Goal: Task Accomplishment & Management: Use online tool/utility

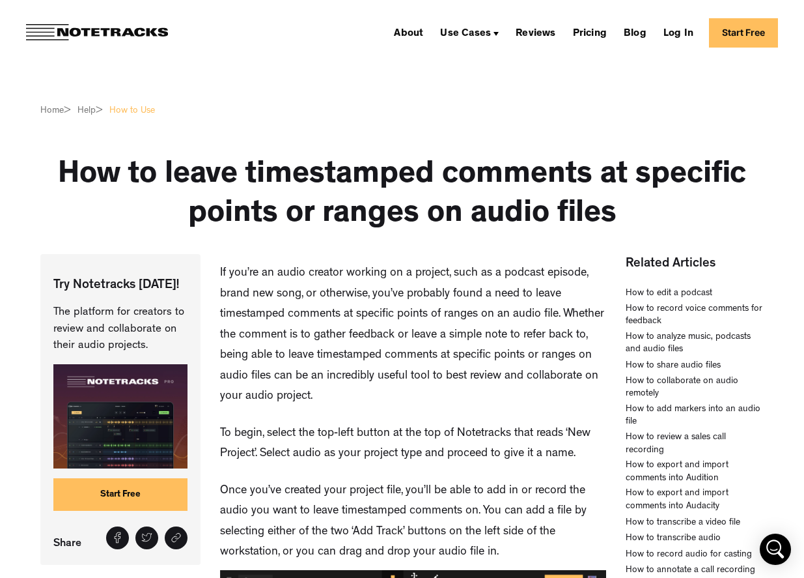
scroll to position [130, 0]
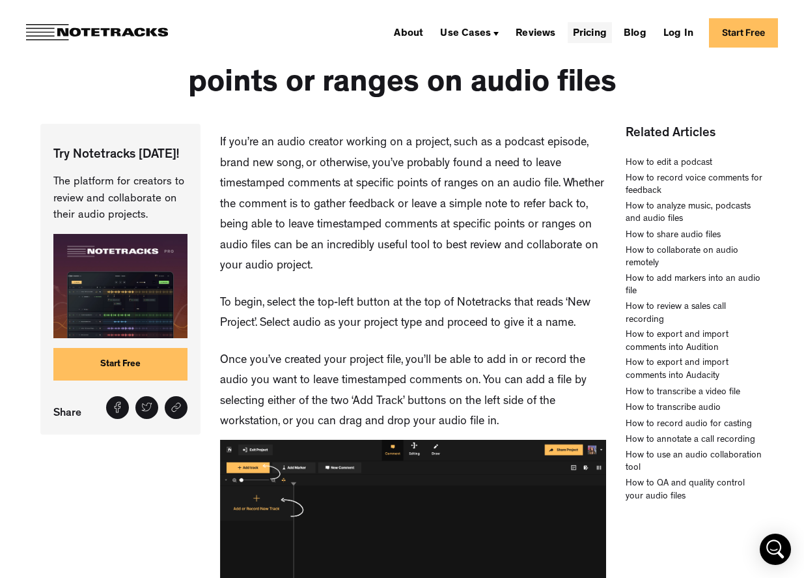
click at [587, 31] on link "Pricing" at bounding box center [590, 32] width 44 height 21
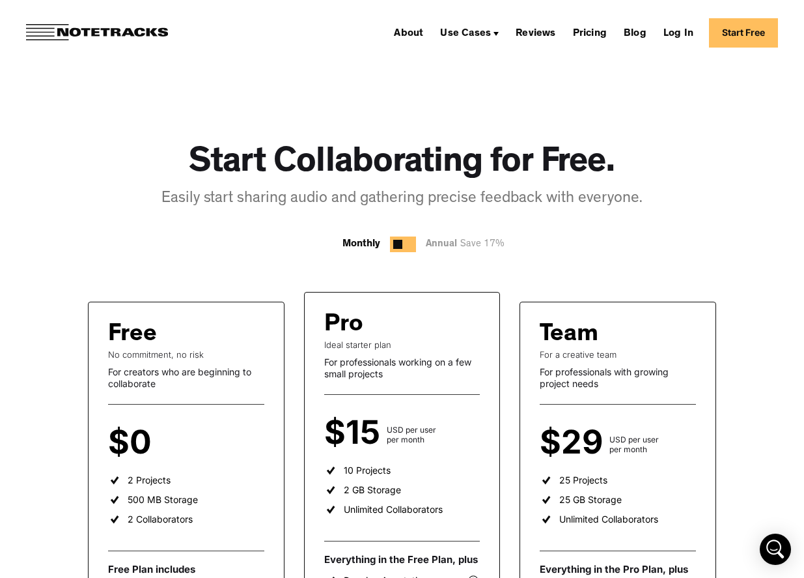
scroll to position [106, 0]
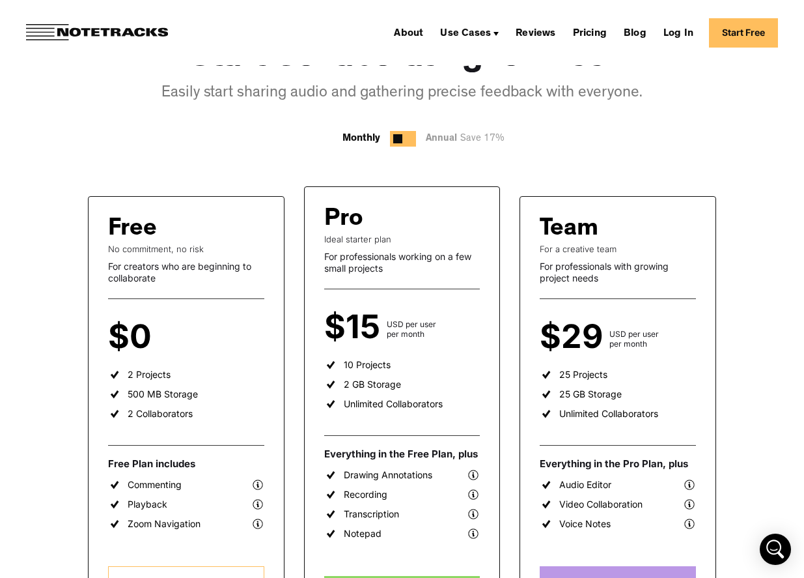
click at [184, 374] on ul "2 Projects 500 MB Storage 2 Collaborators" at bounding box center [186, 397] width 156 height 59
click at [151, 374] on div "2 Projects" at bounding box center [149, 375] width 43 height 12
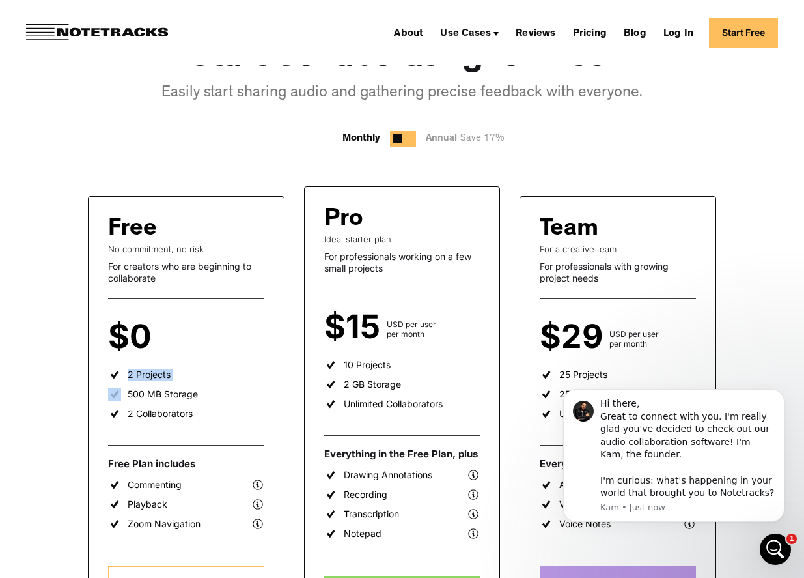
click at [179, 374] on ul "2 Projects 500 MB Storage 2 Collaborators" at bounding box center [186, 397] width 156 height 59
click at [763, 289] on div "Start Collaborating for Free. Easily start sharing audio and gathering precise …" at bounding box center [402, 533] width 804 height 1147
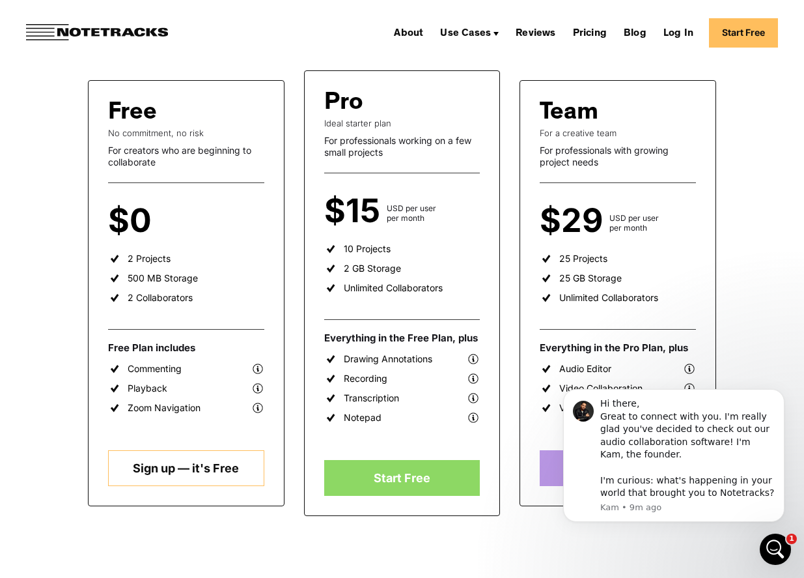
scroll to position [223, 0]
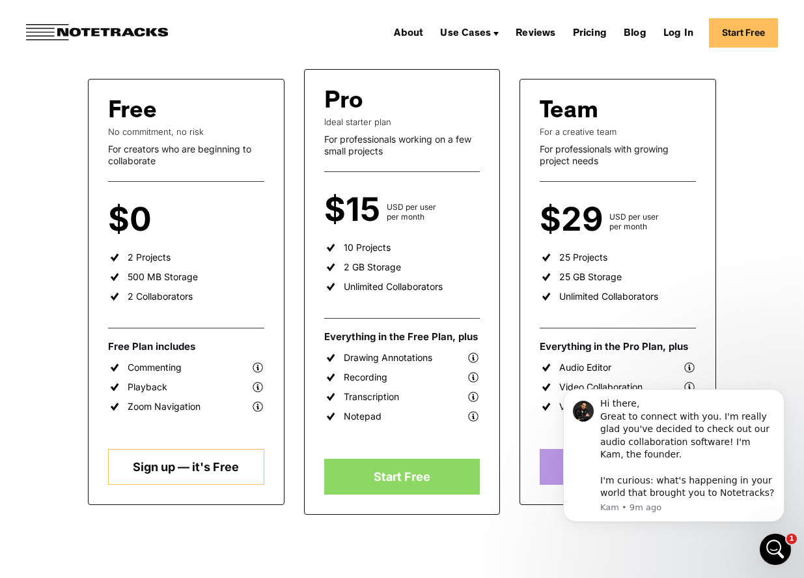
click at [734, 240] on div "Start Collaborating for Free. Easily start sharing audio and gathering precise …" at bounding box center [402, 415] width 804 height 1147
click at [734, 37] on link "Start Free" at bounding box center [743, 32] width 69 height 29
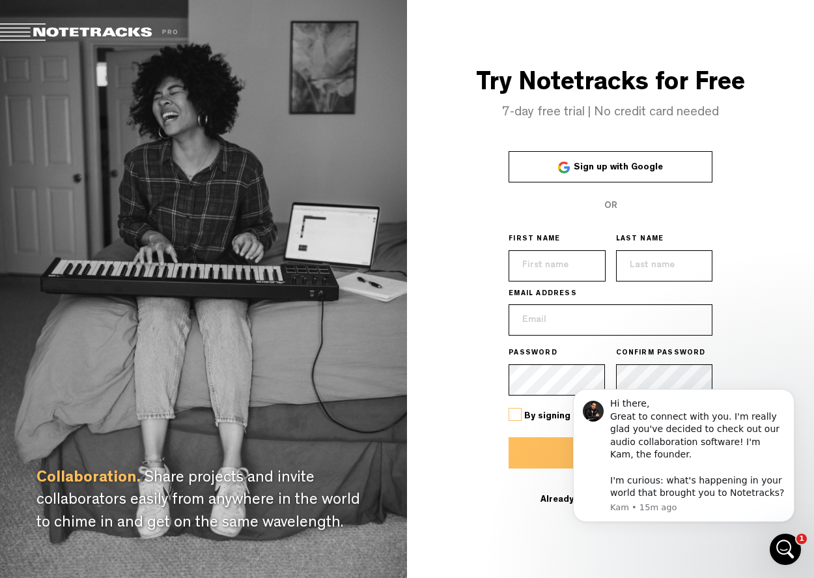
click at [460, 210] on div "Try Notetracks for Free 7-day free trial | No credit card needed Sign up with G…" at bounding box center [610, 289] width 407 height 578
click at [554, 268] on input "text" at bounding box center [557, 265] width 96 height 31
type input "Brad"
type input "Grimm"
type input "[EMAIL_ADDRESS][DOMAIN_NAME]"
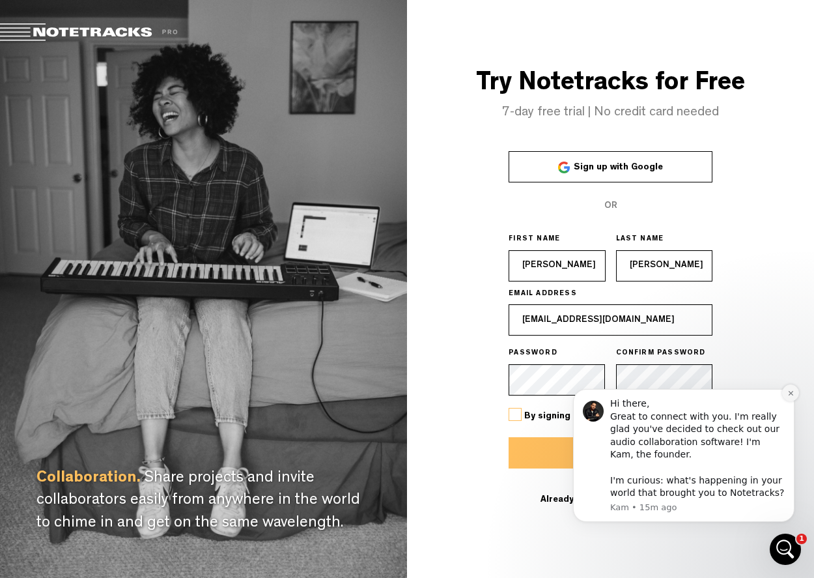
click at [791, 391] on icon "Dismiss notification" at bounding box center [790, 392] width 7 height 7
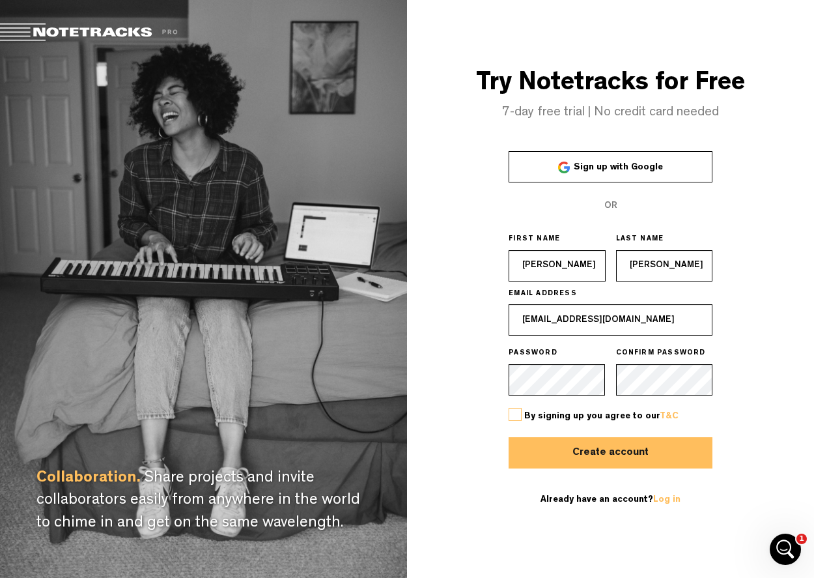
click at [519, 415] on label at bounding box center [515, 414] width 13 height 13
click at [0, 0] on input "checkbox" at bounding box center [0, 0] width 0 height 0
click at [621, 451] on button "Create account" at bounding box center [611, 452] width 204 height 31
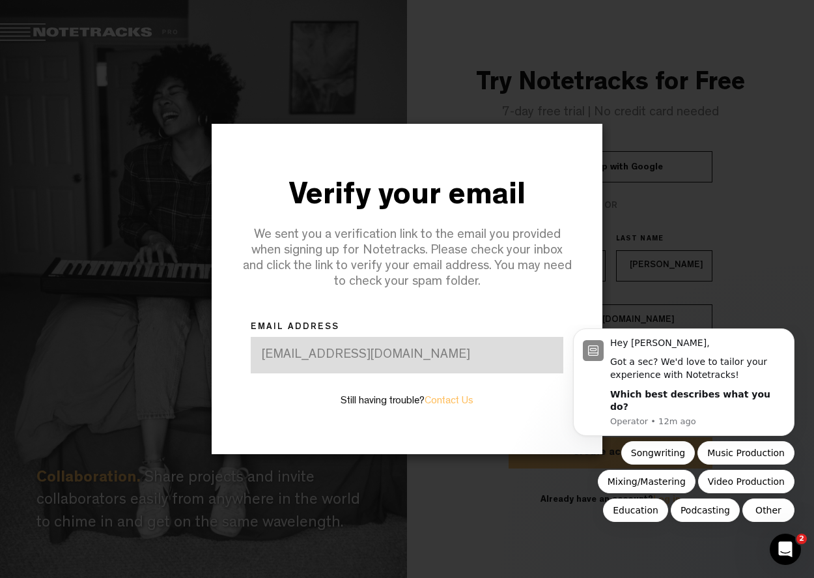
click at [701, 270] on div at bounding box center [407, 289] width 814 height 578
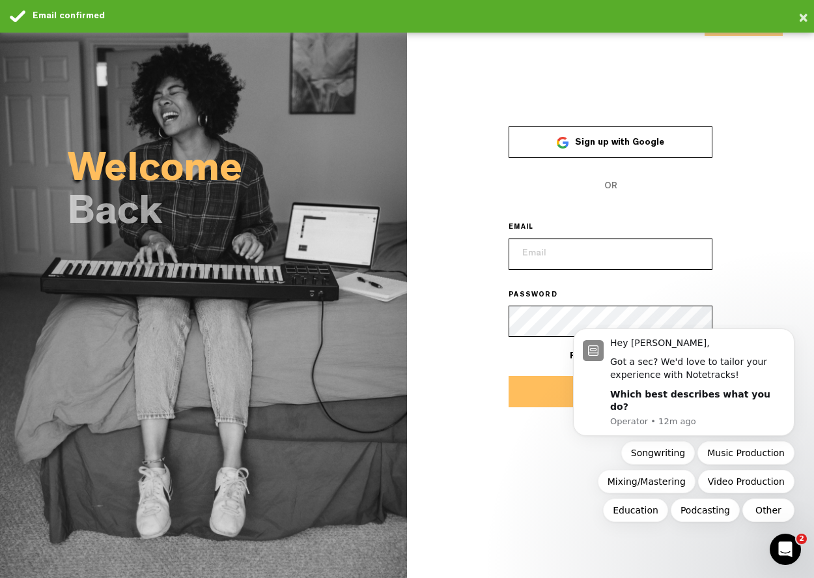
type input "snard6@gmail.com"
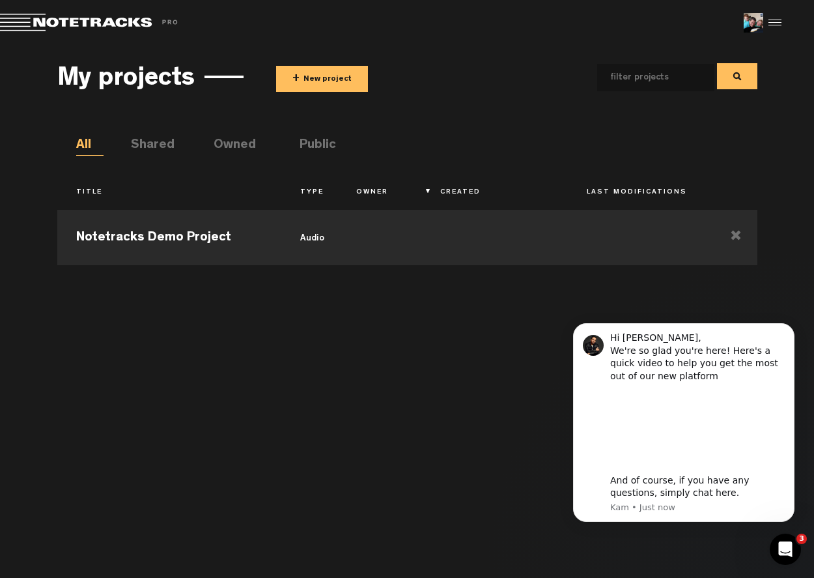
click at [324, 81] on button "+ New project" at bounding box center [322, 79] width 92 height 26
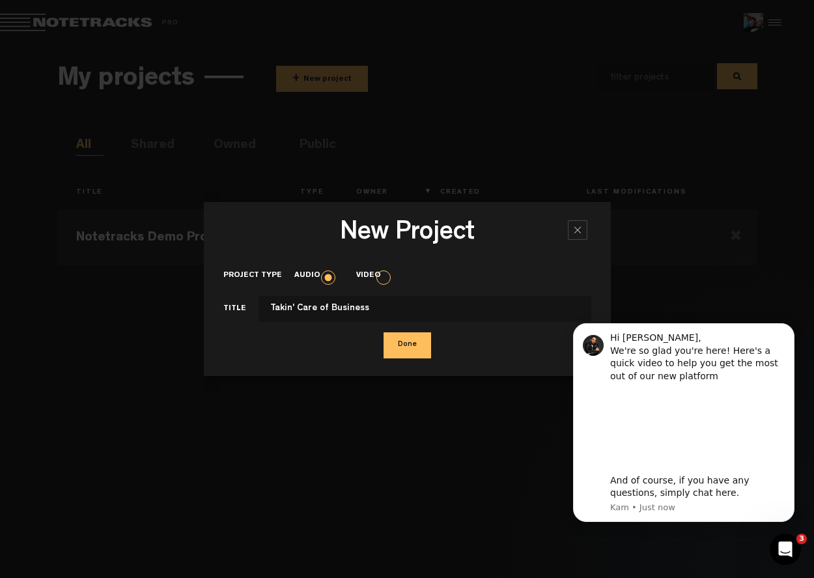
type input "Takin' Care of Business"
click at [400, 346] on button "Done" at bounding box center [408, 345] width 48 height 26
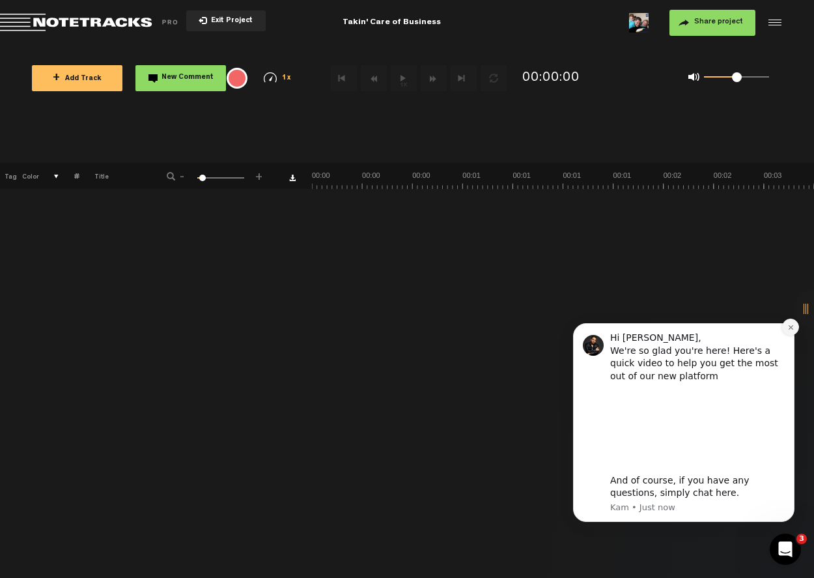
click at [787, 331] on button "Dismiss notification" at bounding box center [790, 326] width 17 height 17
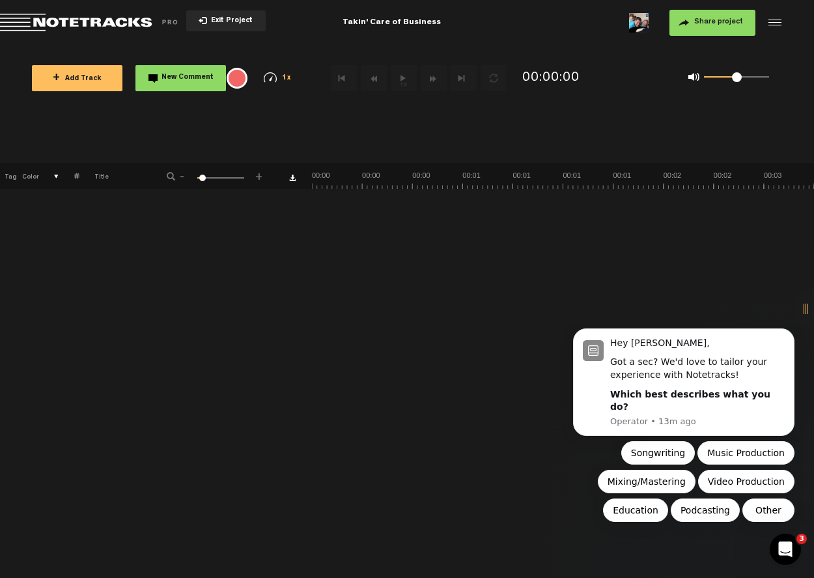
click at [709, 308] on div "+ New drawing Tag Color # Title - 1 100 6 +" at bounding box center [407, 370] width 814 height 415
click at [789, 539] on icon "Open Intercom Messenger" at bounding box center [783, 547] width 21 height 21
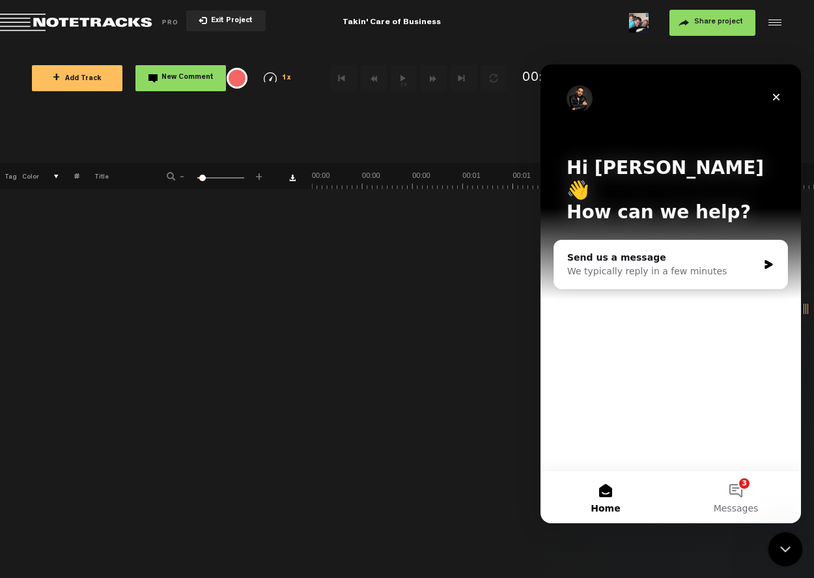
click at [780, 539] on div "Close Intercom Messenger" at bounding box center [783, 546] width 31 height 31
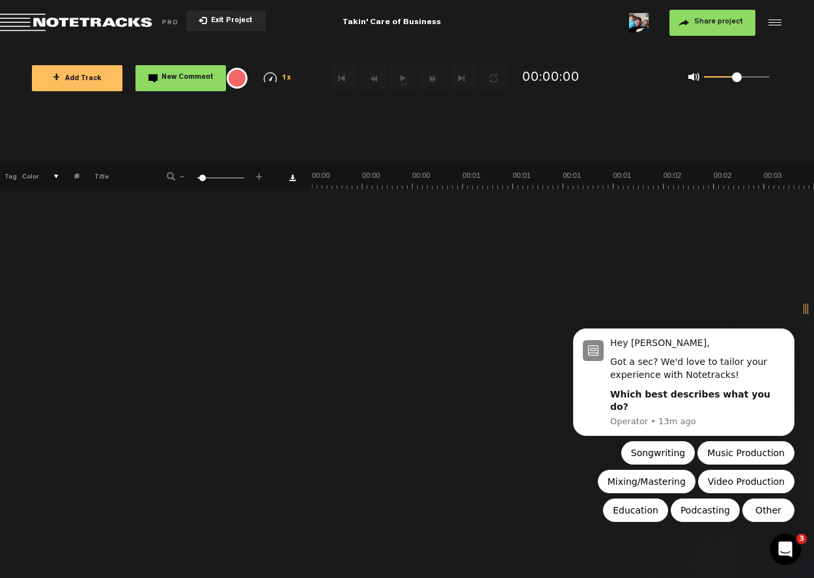
click at [296, 348] on div "+ New drawing Tag Color # Title - 1 100 6 +" at bounding box center [407, 370] width 814 height 415
click at [641, 454] on button "Songwriting" at bounding box center [658, 452] width 74 height 23
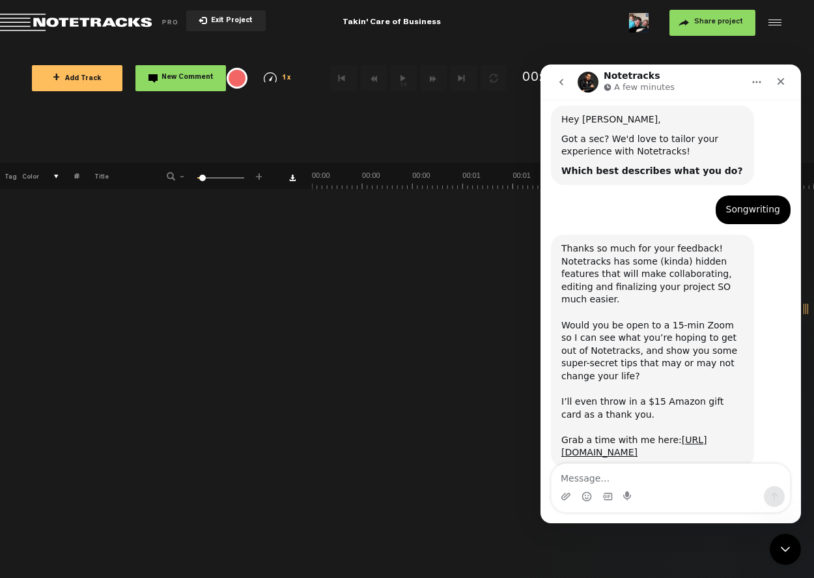
scroll to position [92, 0]
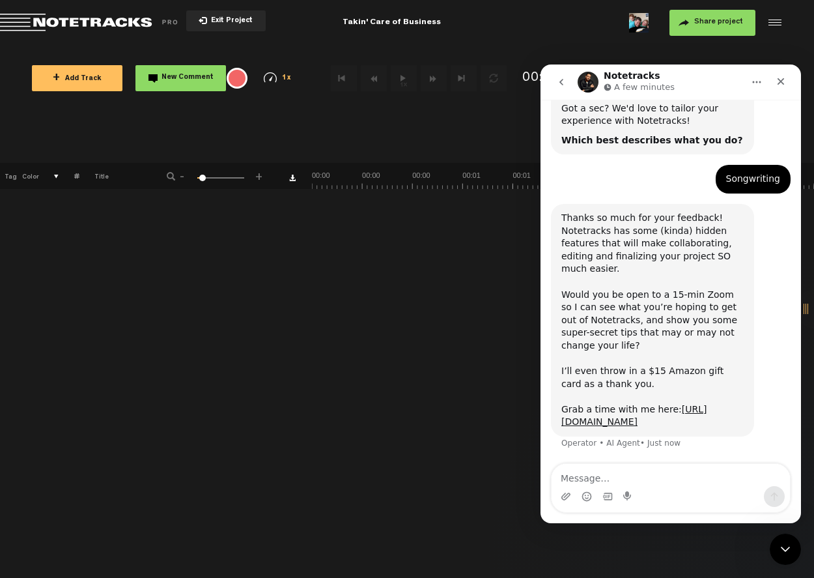
click at [468, 302] on div "+ New drawing Tag Color # Title - 1 100 6 +" at bounding box center [407, 370] width 814 height 415
click at [783, 550] on icon "Close Intercom Messenger" at bounding box center [783, 546] width 9 height 5
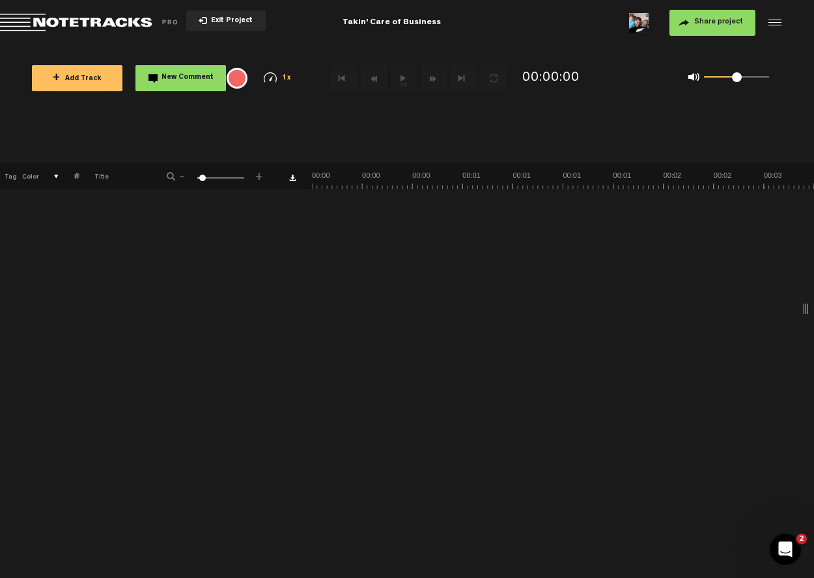
click at [786, 26] on md-toolbar "Exit Project Takin' Care of Business Share project Save project" at bounding box center [407, 23] width 814 height 46
click at [776, 21] on div at bounding box center [773, 23] width 20 height 20
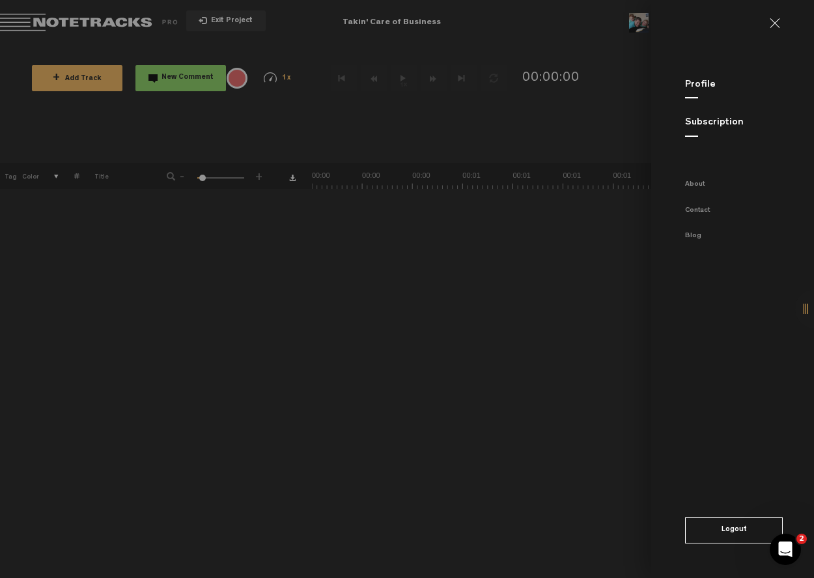
click at [541, 98] on md-backdrop at bounding box center [407, 289] width 814 height 578
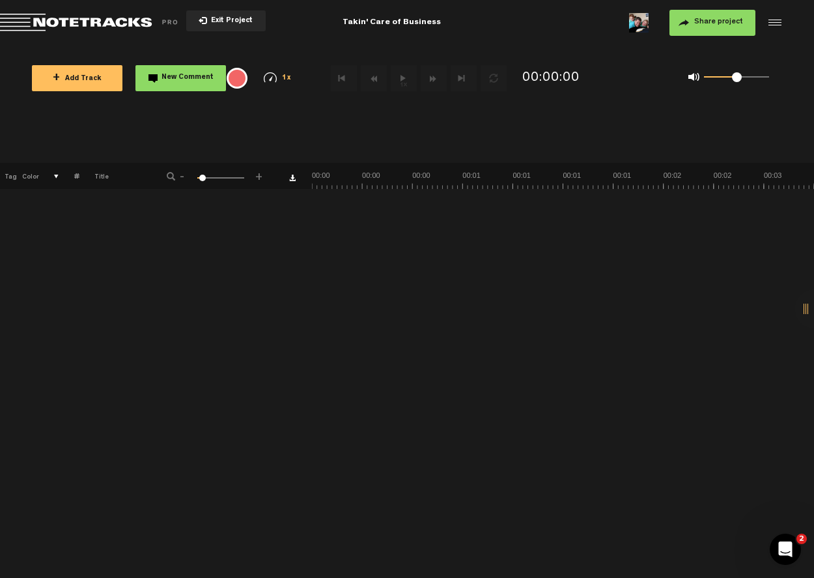
click at [597, 382] on div "+ New drawing Tag Color # Title - 1 100 6 +" at bounding box center [407, 370] width 814 height 415
click at [95, 83] on button "+ Add Track" at bounding box center [77, 78] width 91 height 26
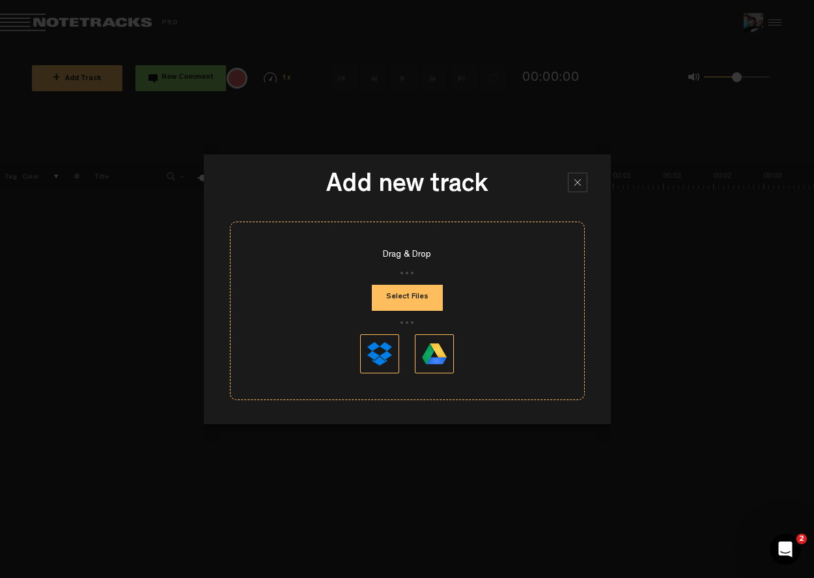
click at [582, 186] on div at bounding box center [578, 183] width 20 height 20
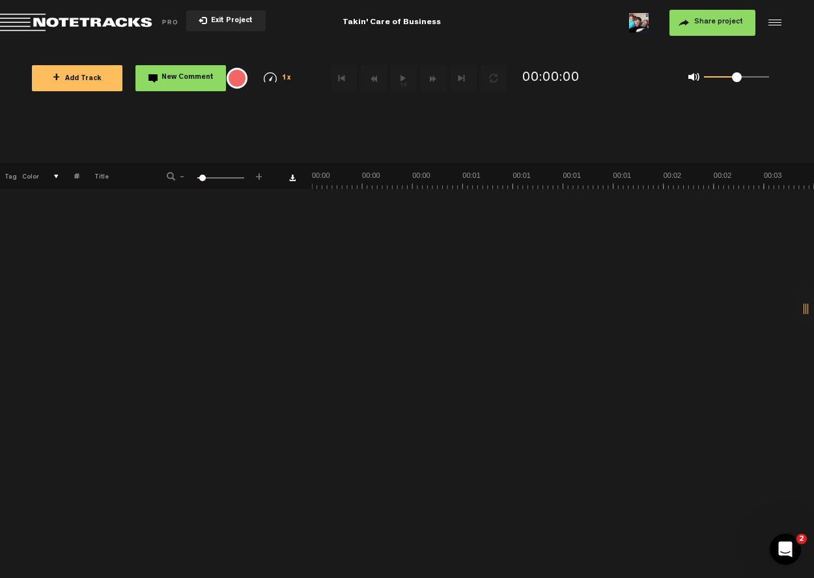
scroll to position [92, 0]
click at [63, 80] on span "+ Add Track" at bounding box center [77, 79] width 49 height 7
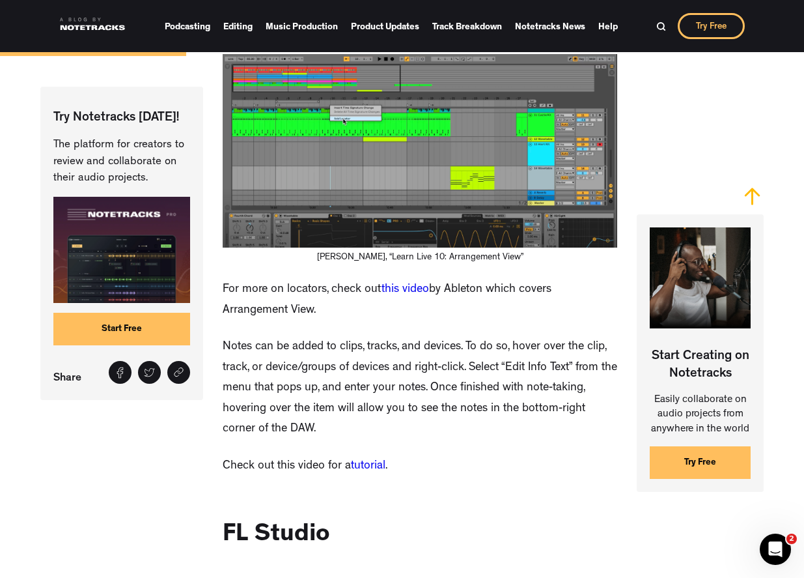
scroll to position [3491, 0]
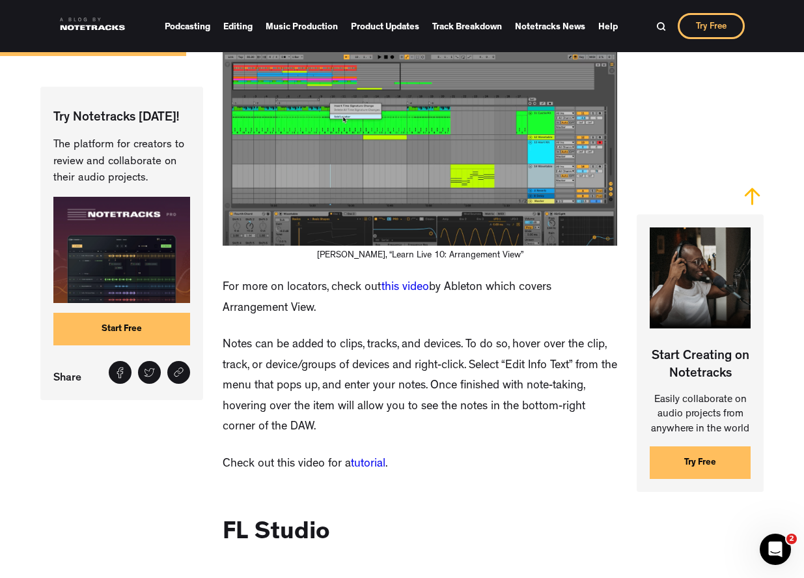
click at [361, 458] on link "tutorial" at bounding box center [368, 464] width 35 height 12
